Goal: Transaction & Acquisition: Download file/media

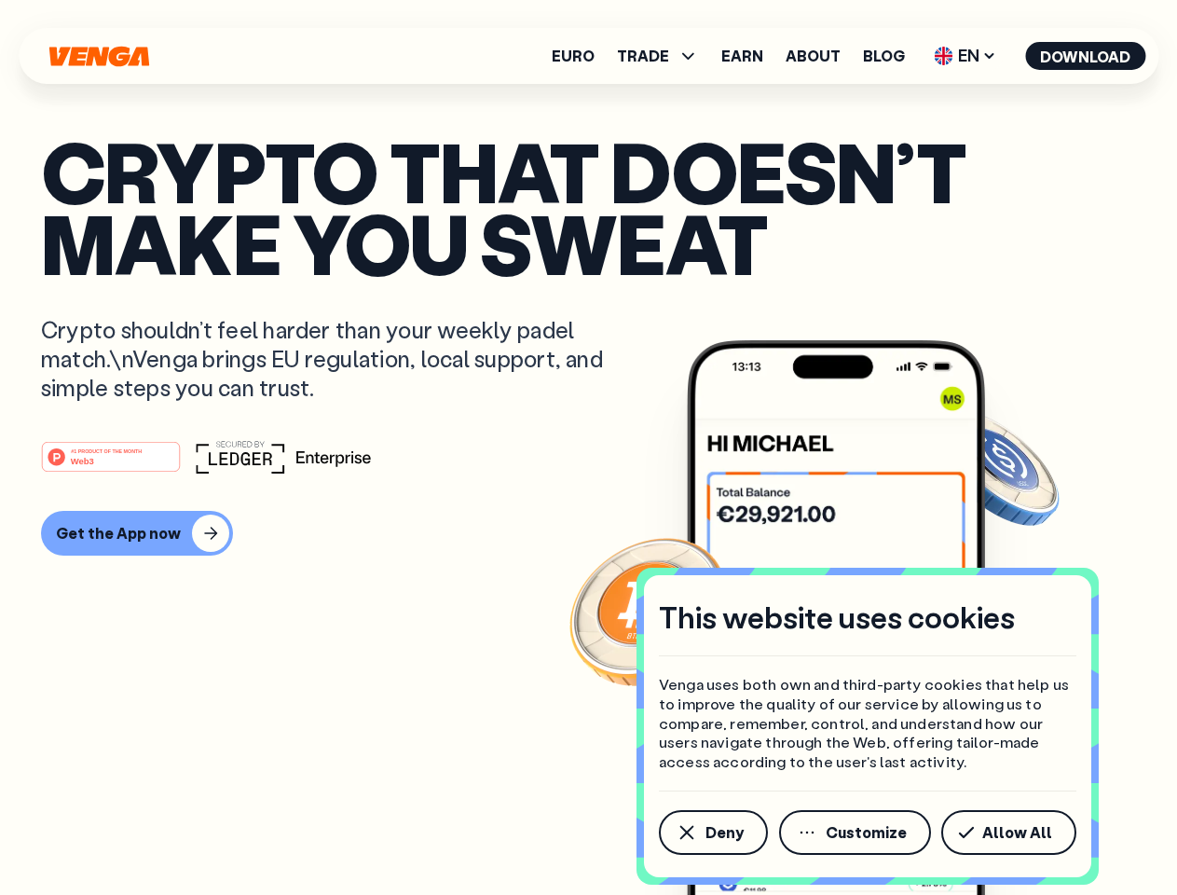
click at [588, 447] on div "#1 PRODUCT OF THE MONTH Web3" at bounding box center [588, 457] width 1095 height 34
click at [712, 832] on span "Deny" at bounding box center [724, 832] width 38 height 15
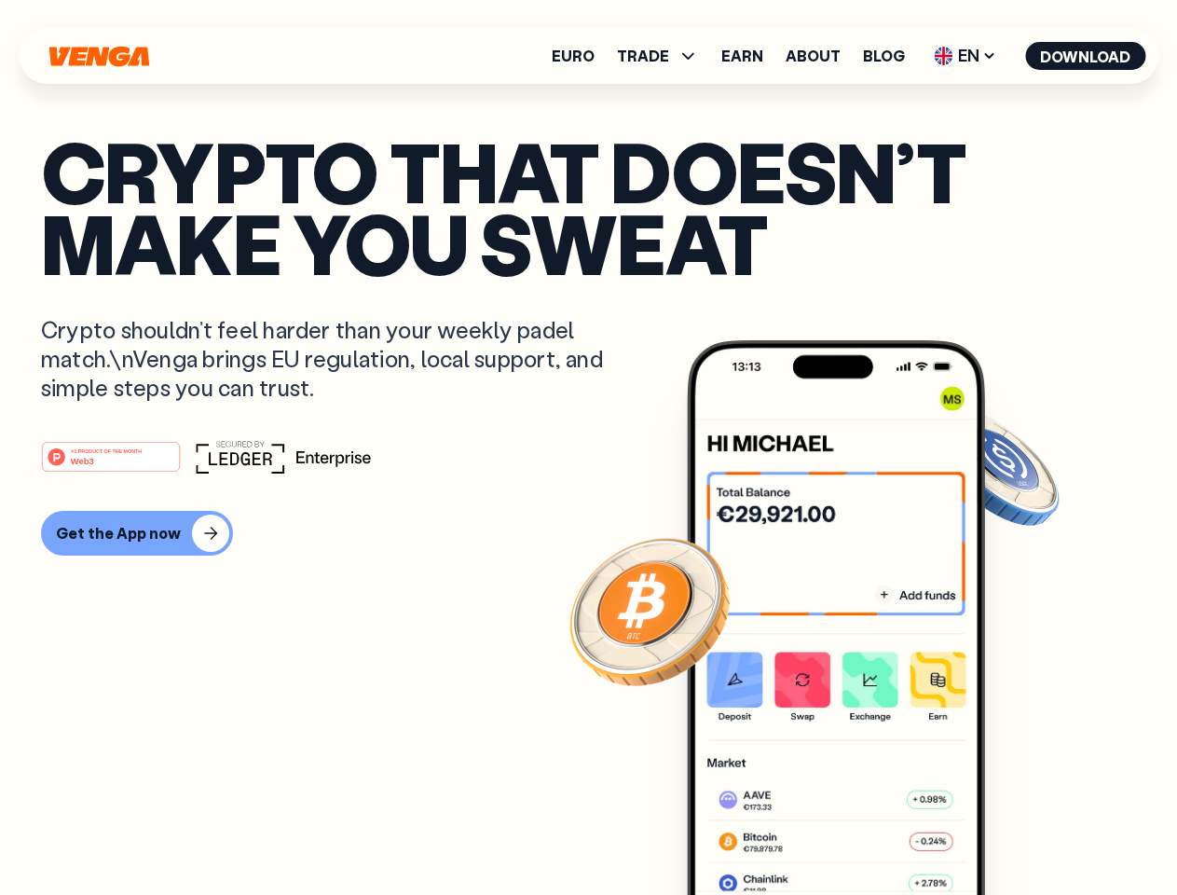
click at [856, 832] on img at bounding box center [836, 652] width 298 height 624
click at [1012, 832] on article "Crypto that doesn’t make you sweat Crypto shouldn’t feel harder than your weekl…" at bounding box center [588, 484] width 1095 height 699
click at [663, 56] on span "TRADE" at bounding box center [643, 55] width 52 height 15
click at [965, 56] on span "EN" at bounding box center [964, 56] width 75 height 30
click at [1086, 56] on button "Download" at bounding box center [1085, 56] width 120 height 28
